Goal: Information Seeking & Learning: Check status

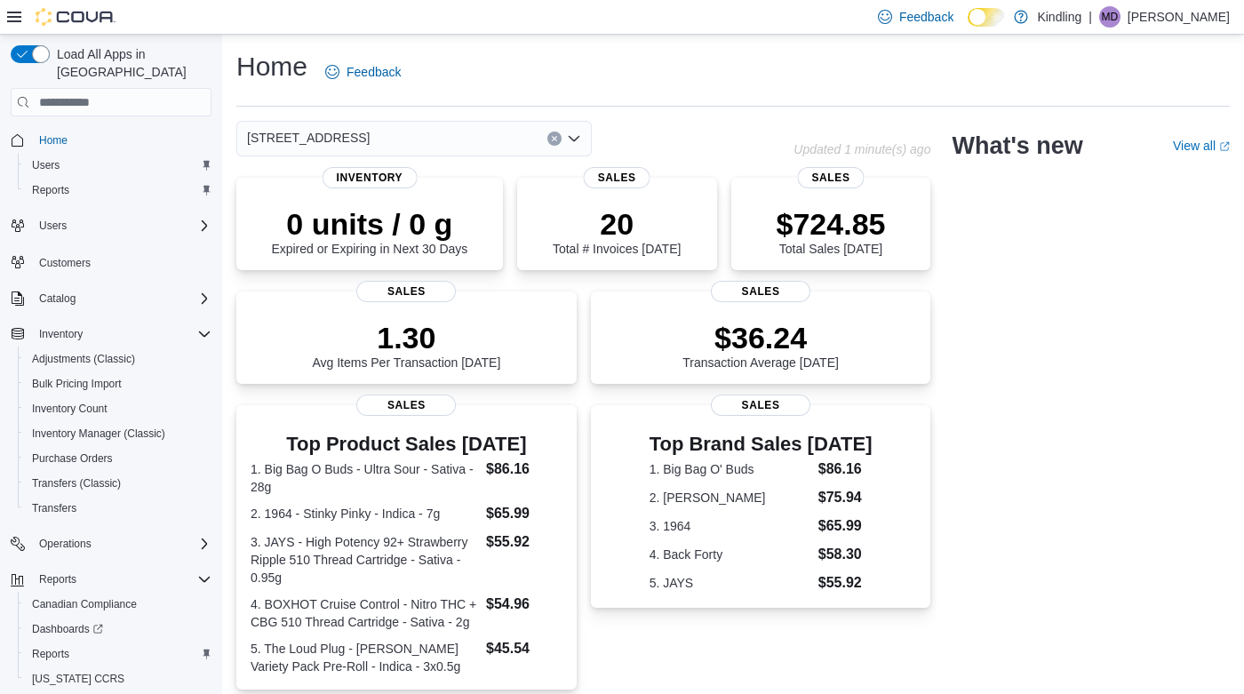
scroll to position [36, 0]
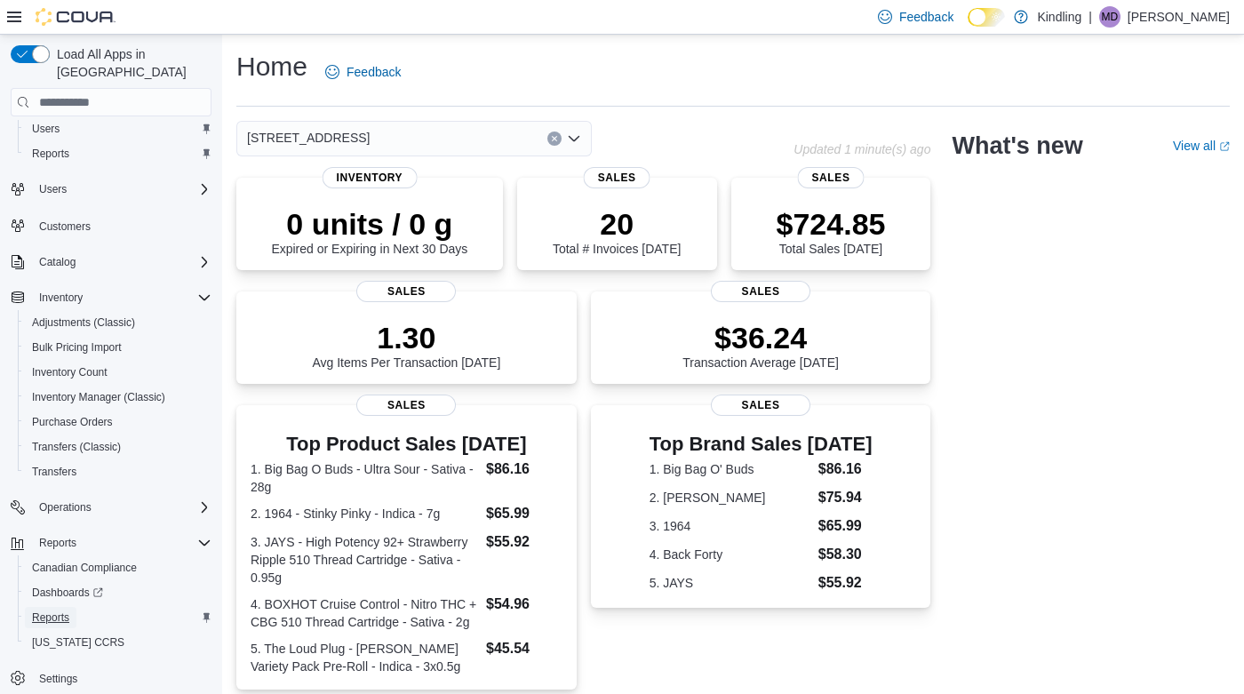
click at [61, 610] on span "Reports" at bounding box center [50, 617] width 37 height 14
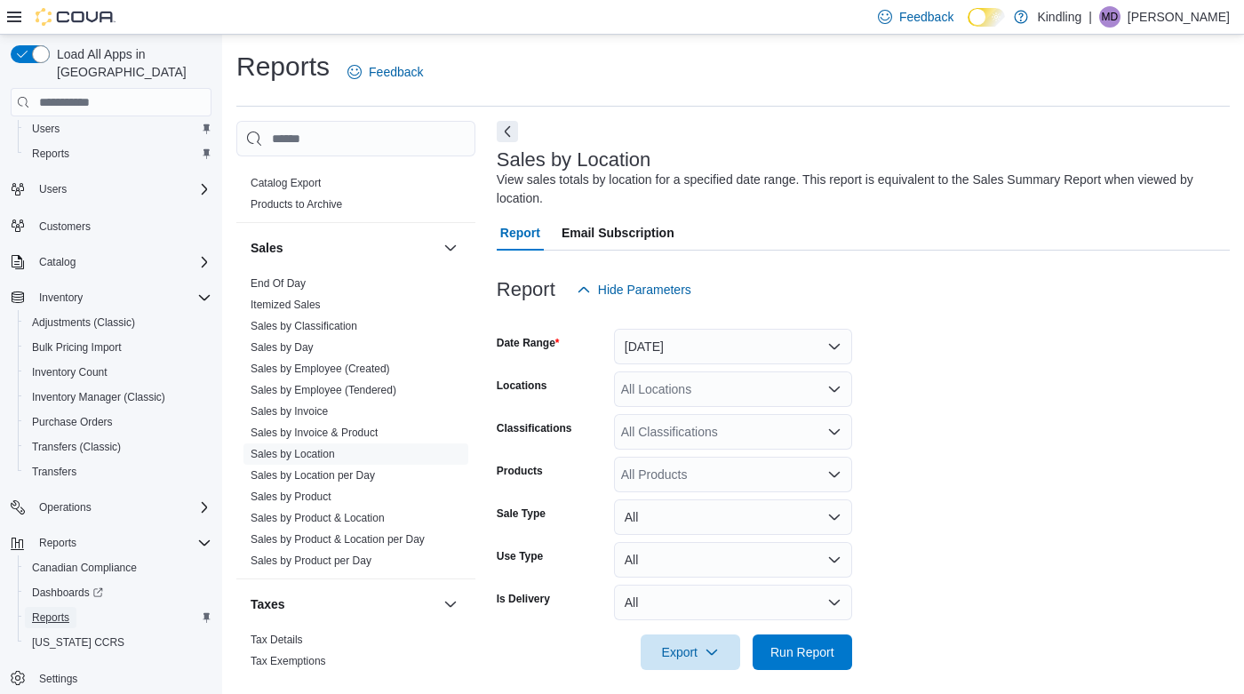
scroll to position [11, 0]
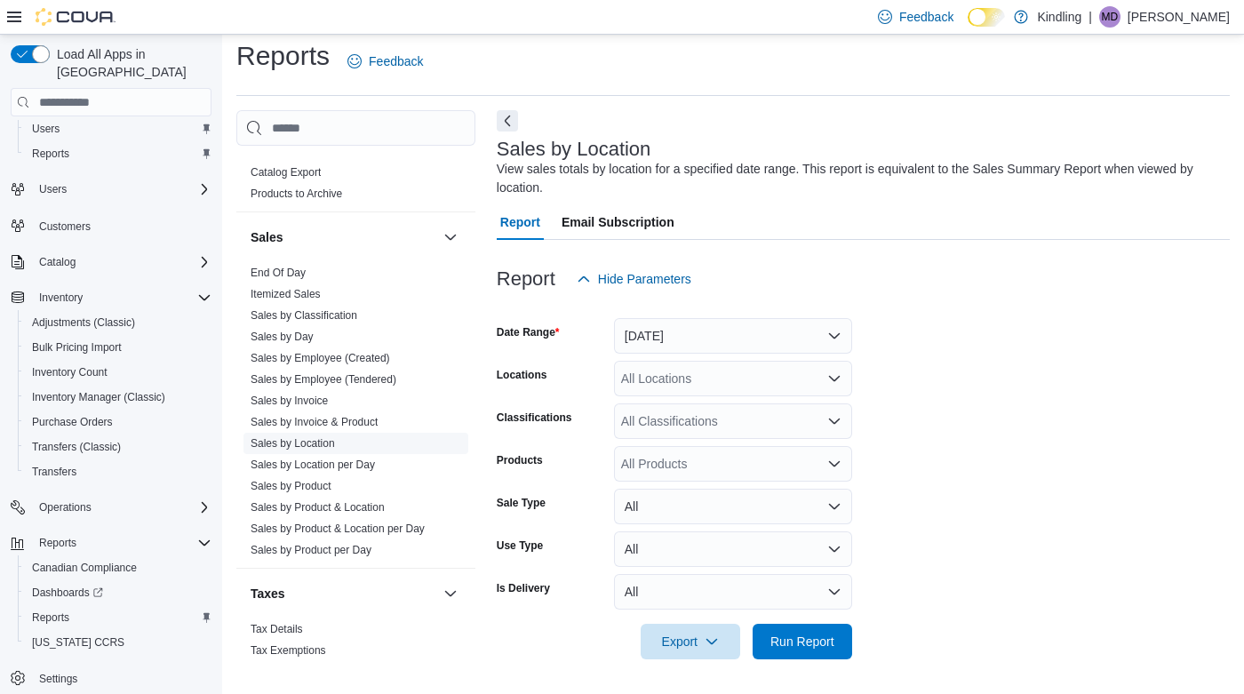
click at [319, 437] on link "Sales by Location" at bounding box center [293, 443] width 84 height 12
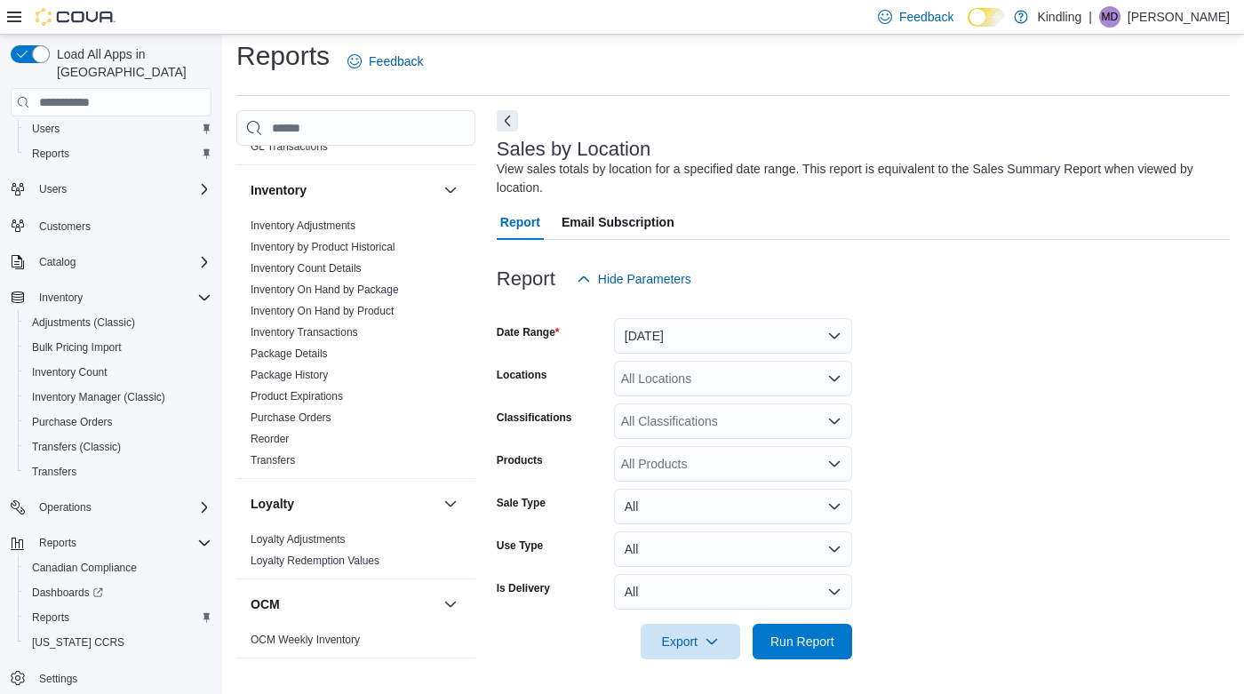
scroll to position [810, 0]
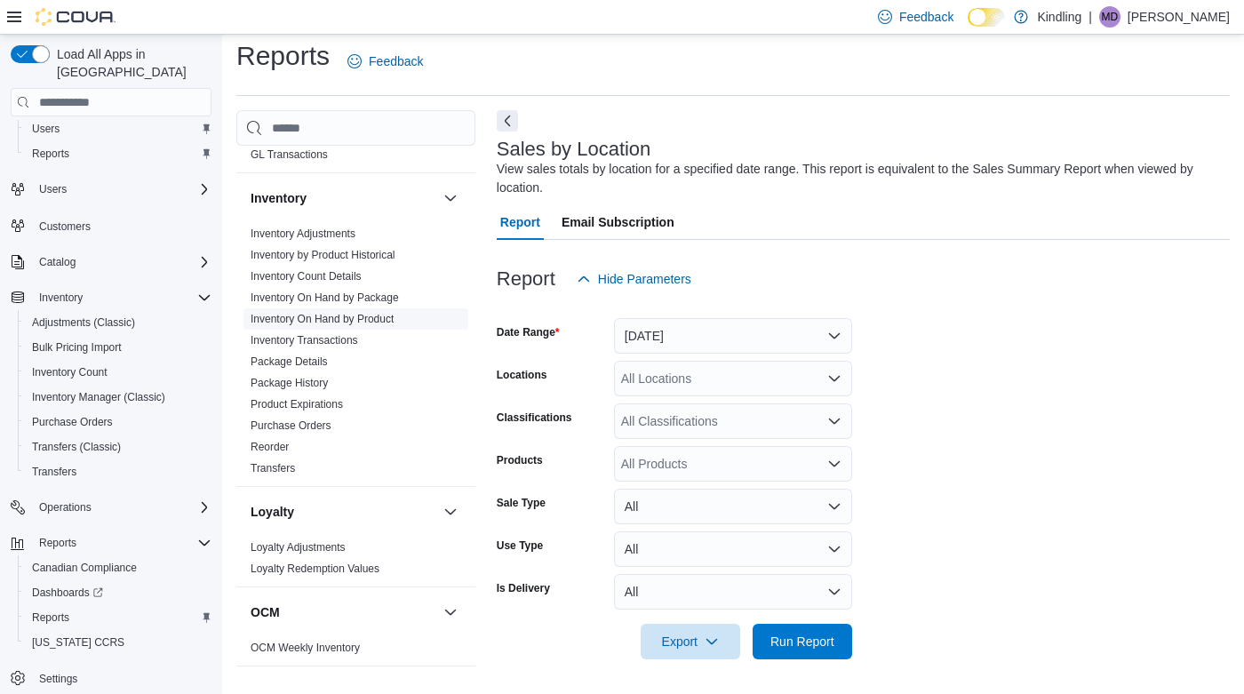
click at [341, 313] on link "Inventory On Hand by Product" at bounding box center [322, 319] width 143 height 12
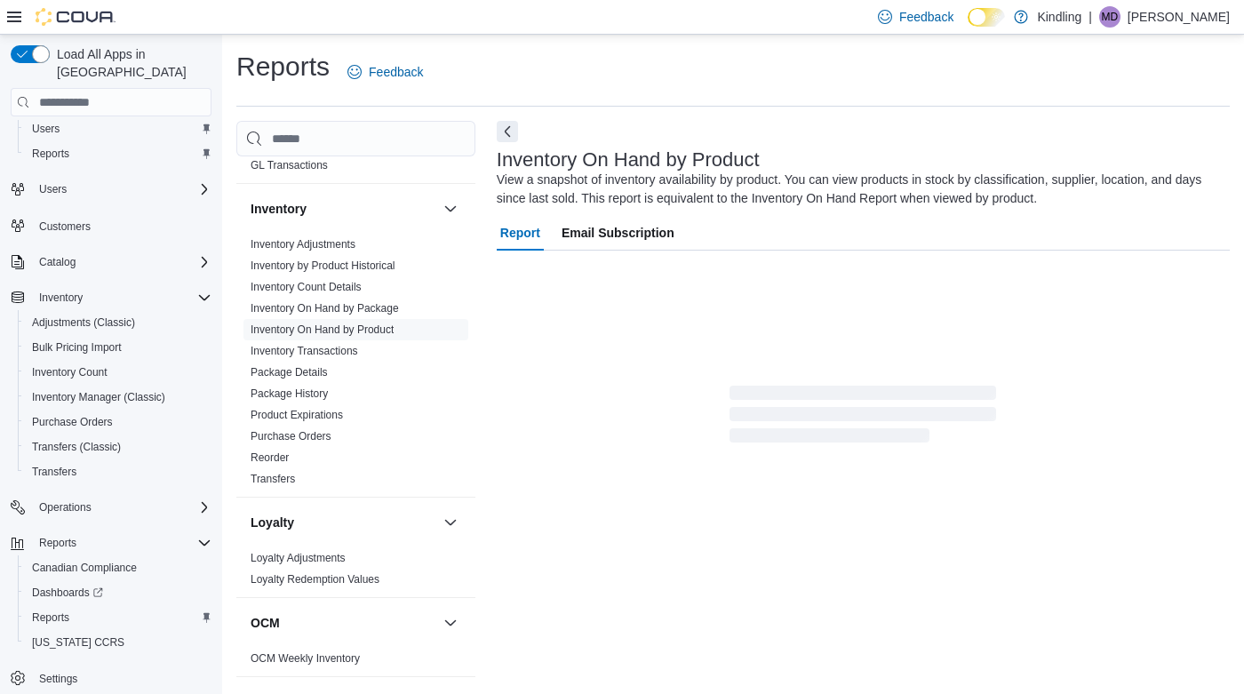
scroll to position [21, 0]
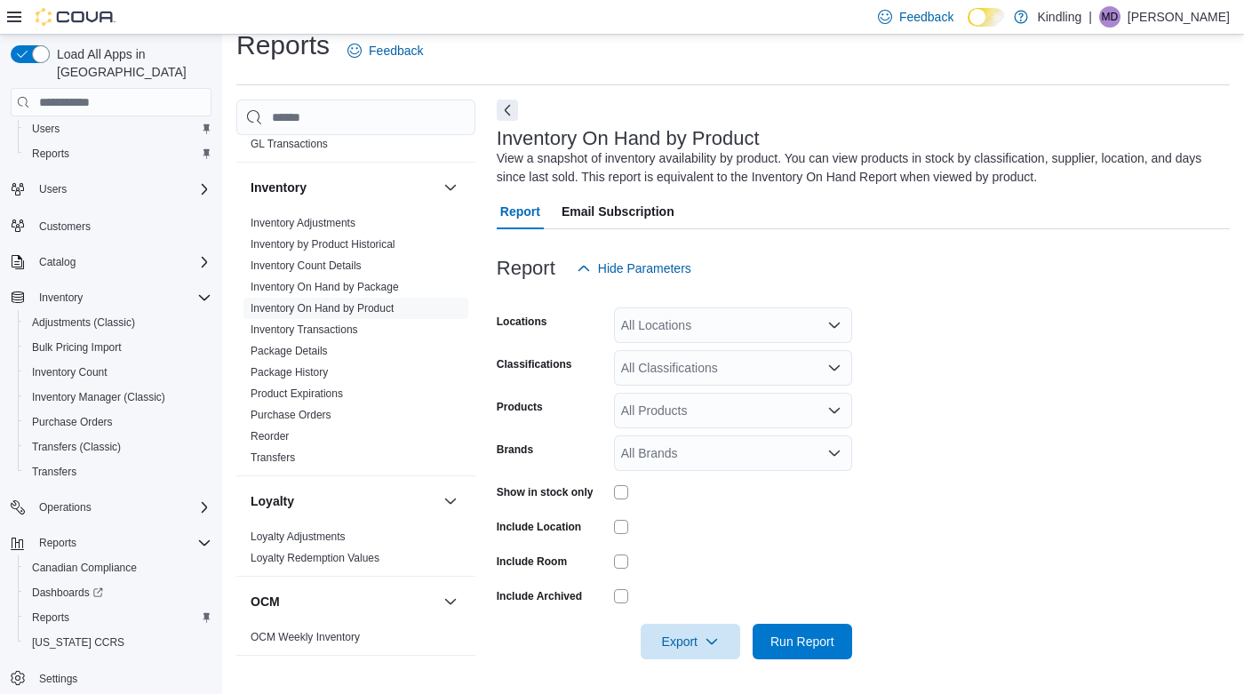
click at [715, 317] on div "All Locations" at bounding box center [733, 325] width 238 height 36
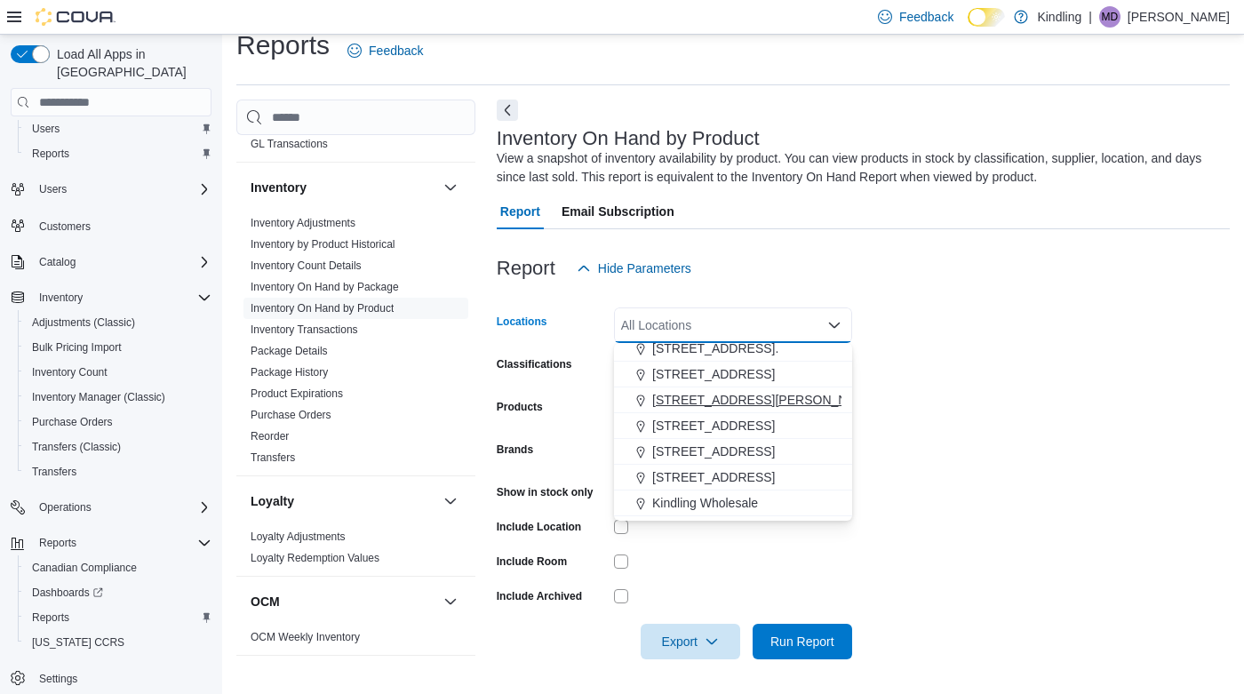
scroll to position [157, 0]
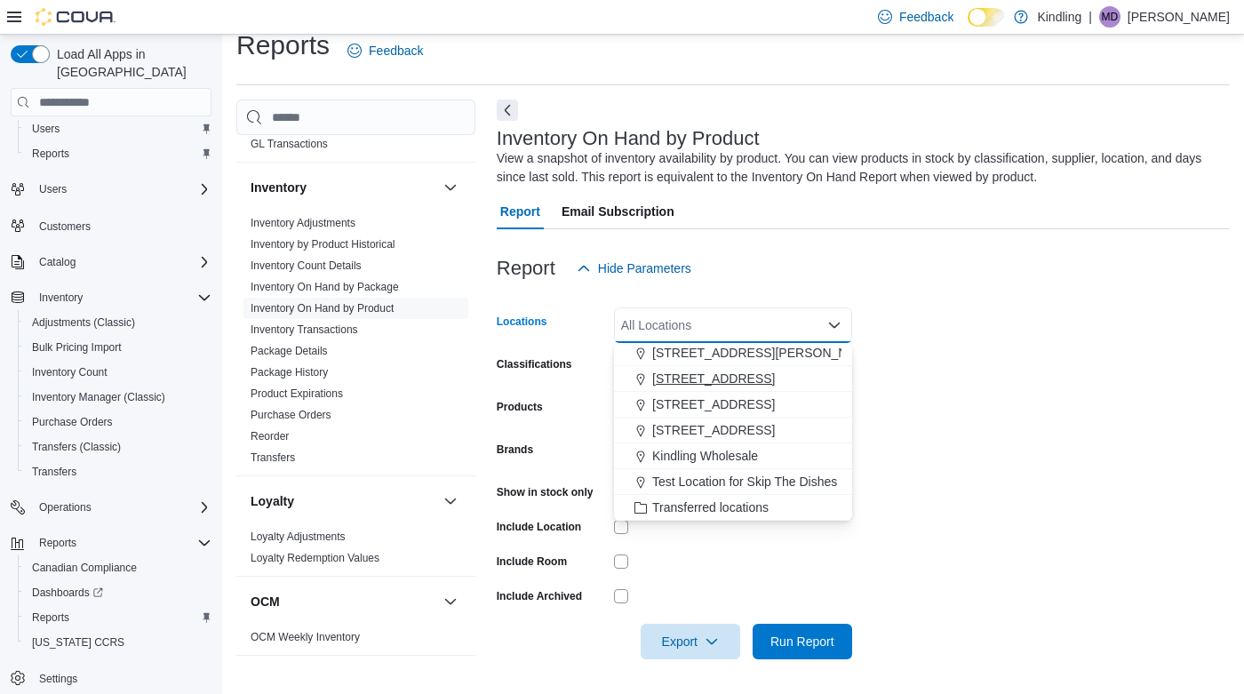
click at [715, 386] on button "[STREET_ADDRESS]" at bounding box center [733, 379] width 238 height 26
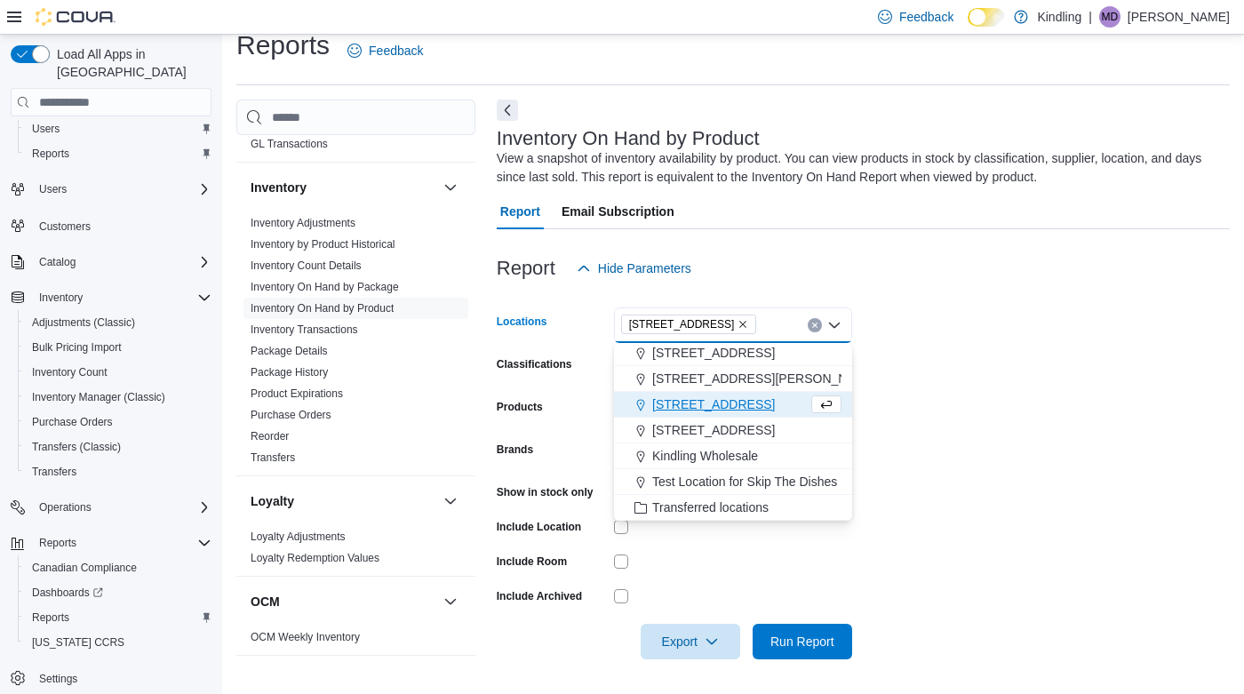
scroll to position [131, 0]
click at [990, 485] on form "Locations [STREET_ADDRESS] Selected. [STREET_ADDRESS]. Press Backspace to delet…" at bounding box center [863, 472] width 733 height 373
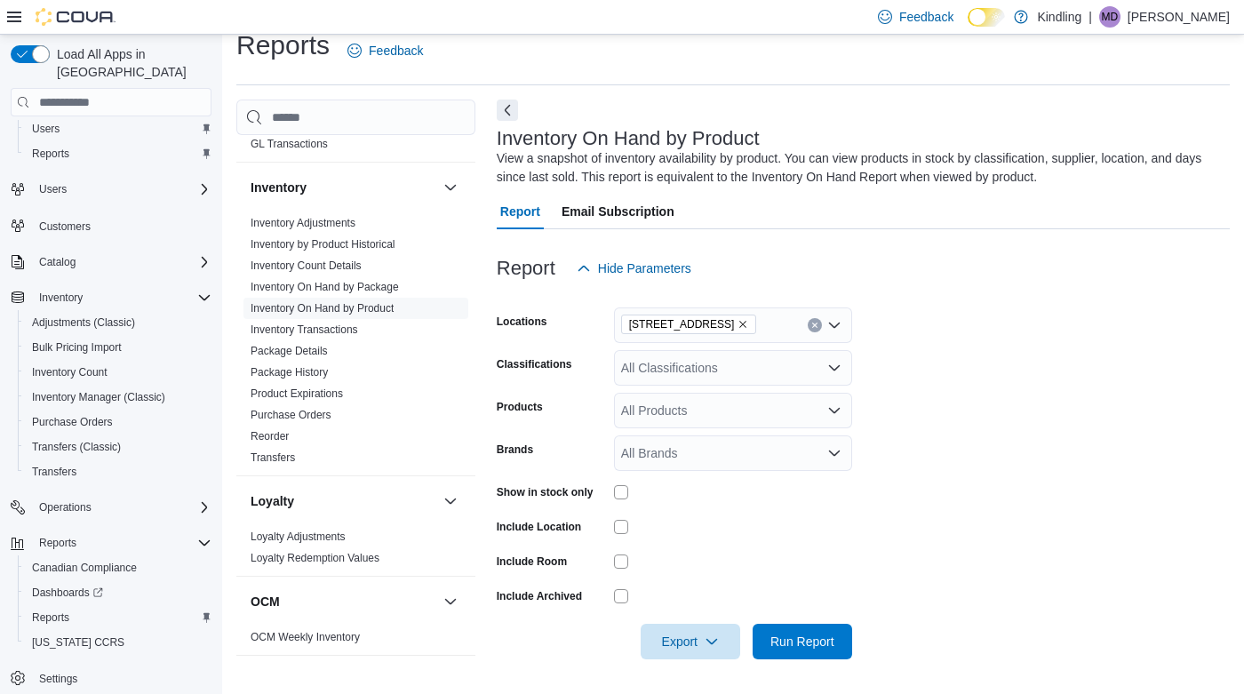
click at [722, 362] on div "All Classifications" at bounding box center [733, 368] width 238 height 36
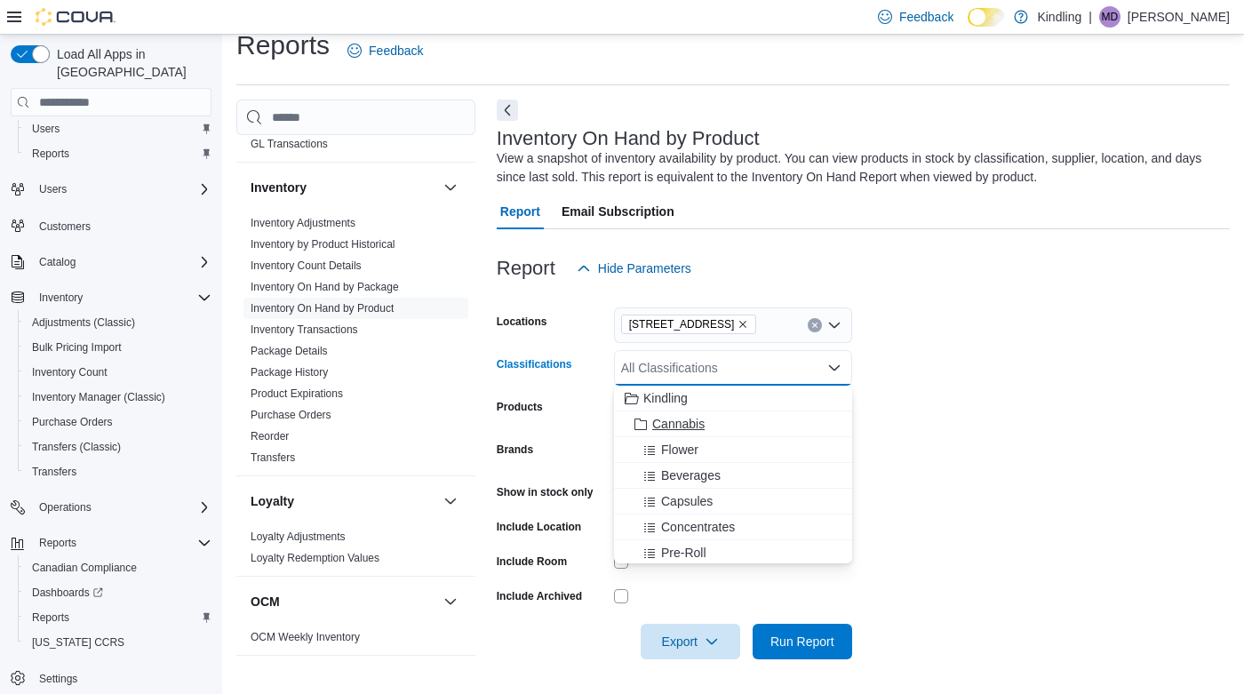
click at [690, 418] on span "Cannabis" at bounding box center [678, 424] width 52 height 18
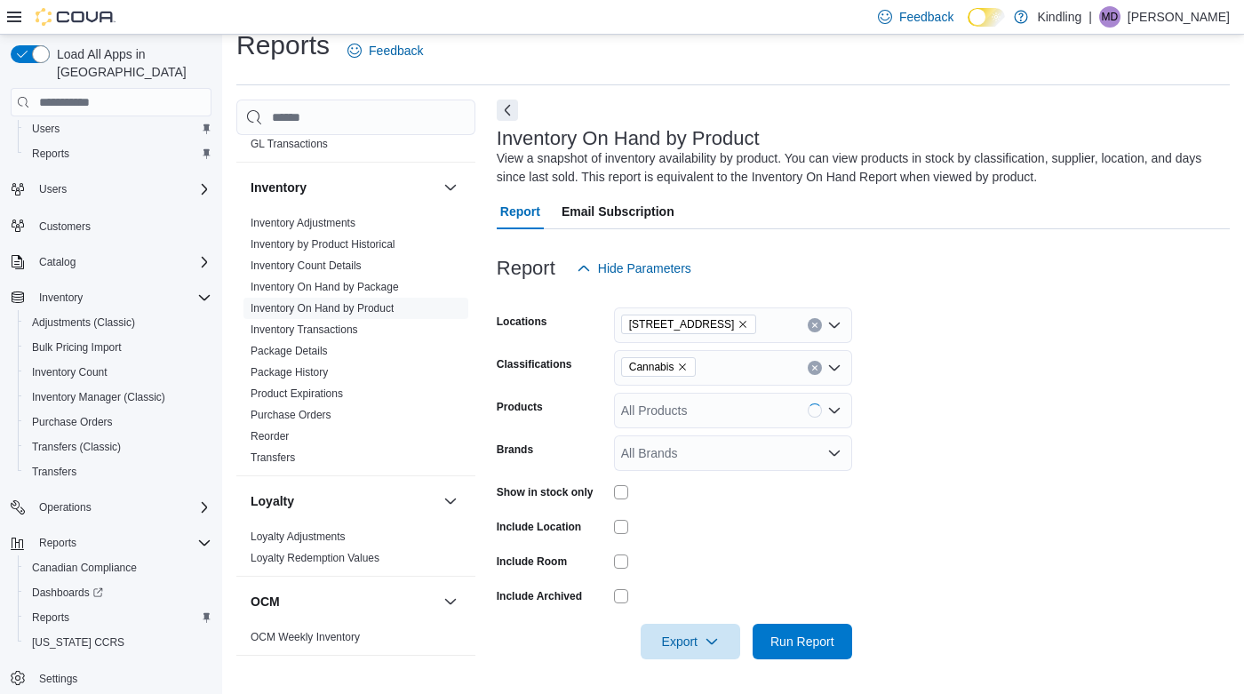
click at [990, 444] on form "Locations [STREET_ADDRESS] Classifications Cannabis Products All Products Brand…" at bounding box center [863, 472] width 733 height 373
click at [778, 642] on span "Run Report" at bounding box center [802, 641] width 64 height 18
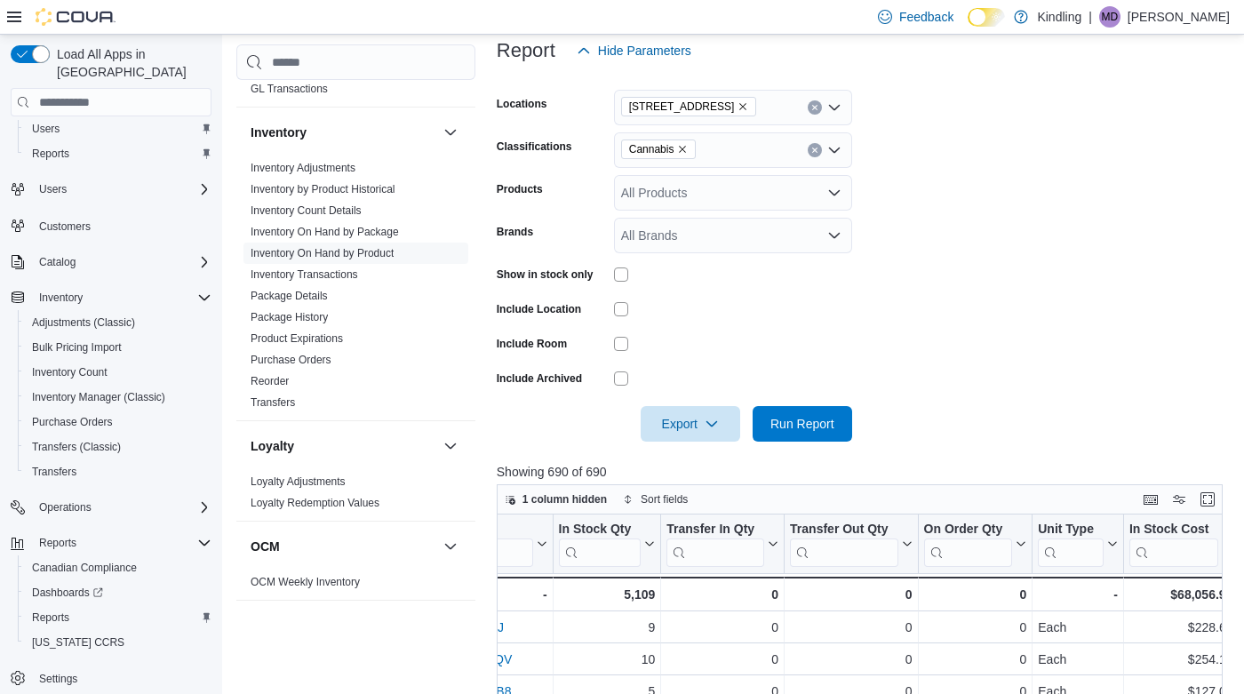
scroll to position [237, 0]
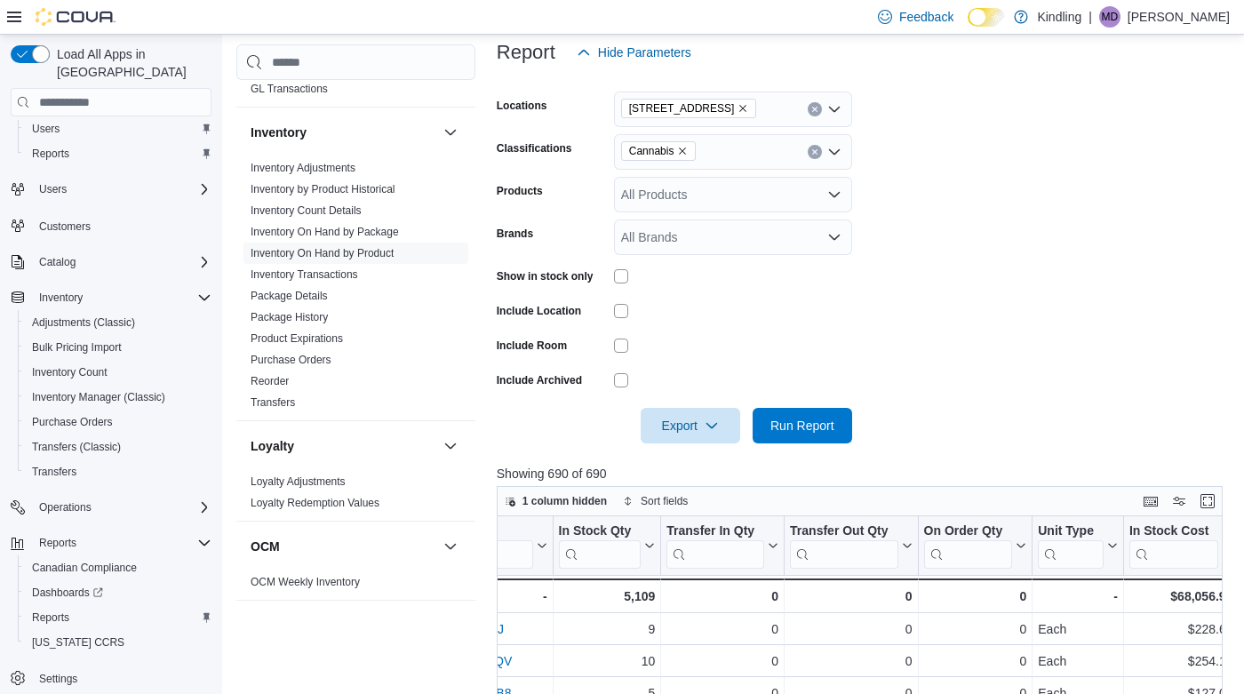
click at [747, 108] on icon "Remove 251 Lakeshore Rd East from selection in this group" at bounding box center [743, 108] width 7 height 7
click at [921, 97] on form "Locations All Locations Classifications Cannabis Products All Products Brands A…" at bounding box center [863, 256] width 733 height 373
